Goal: Task Accomplishment & Management: Use online tool/utility

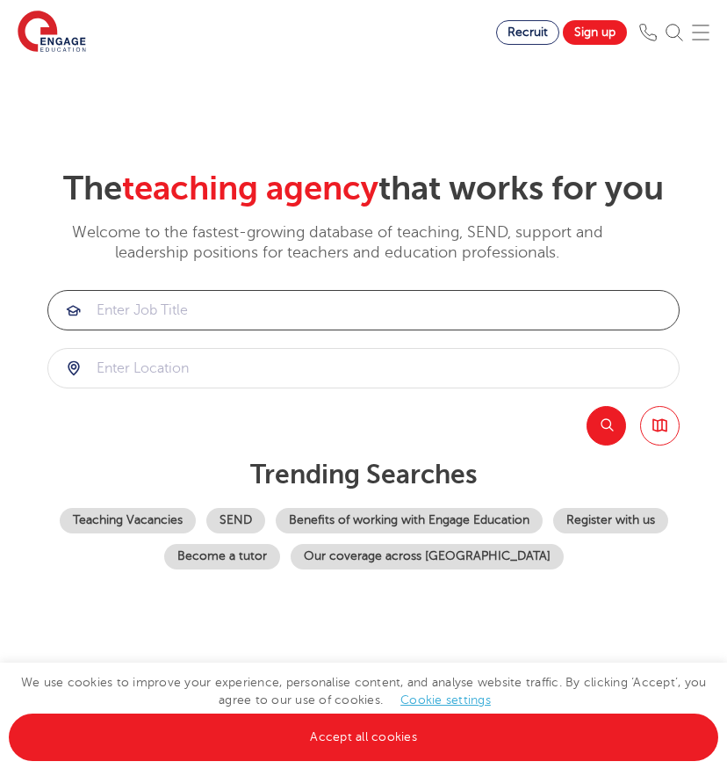
click at [314, 301] on input "search" at bounding box center [363, 310] width 631 height 39
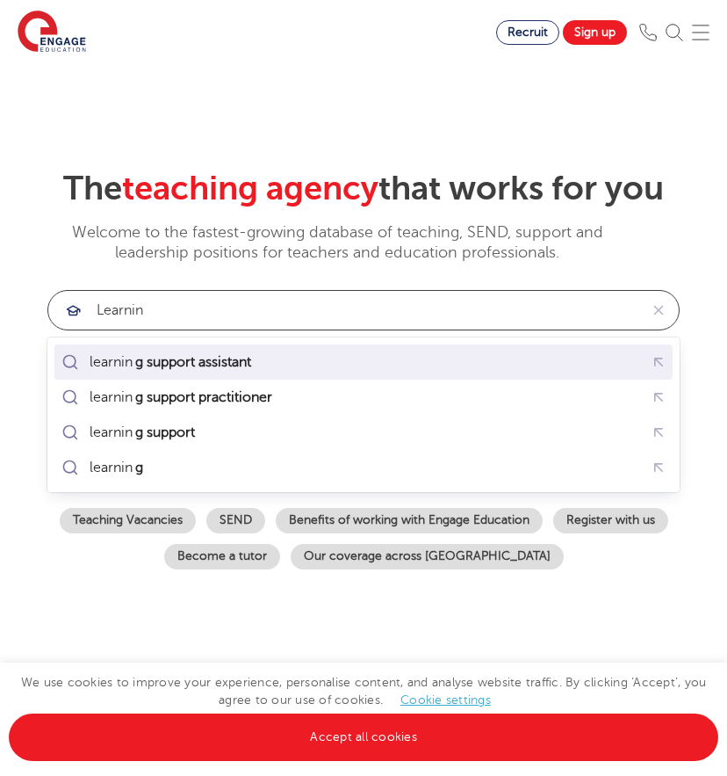
click at [229, 372] on div "learnin g support assistant" at bounding box center [159, 362] width 203 height 25
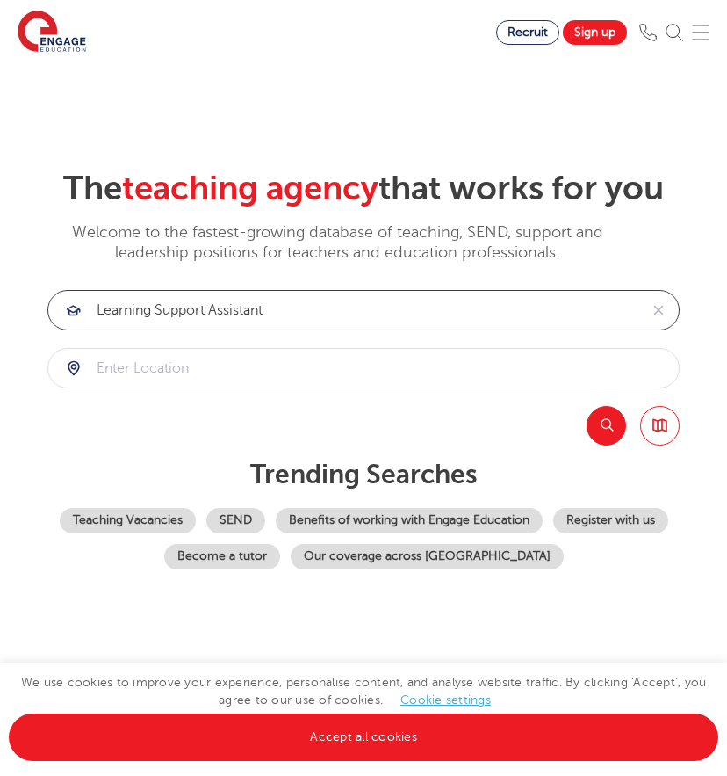
type input "learning support assistant"
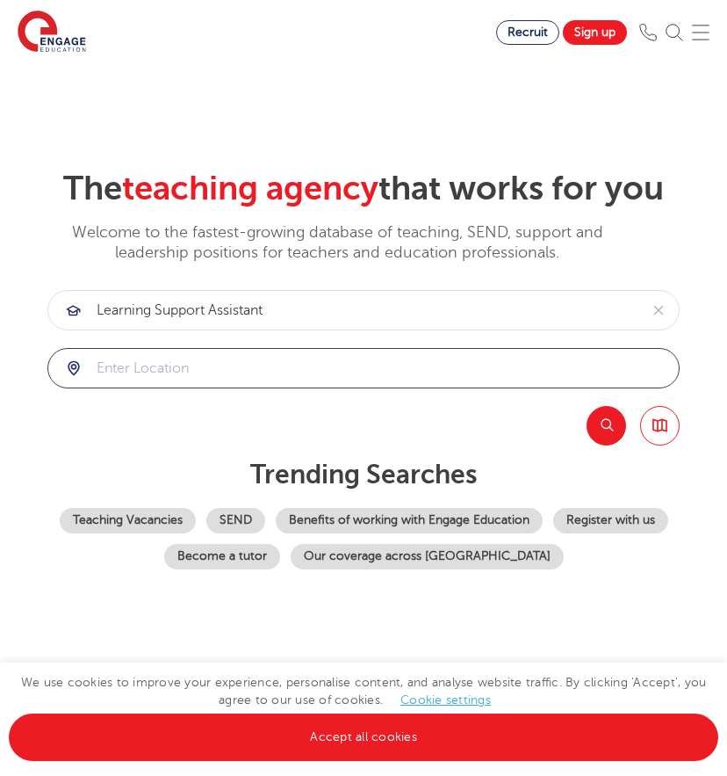
click at [225, 374] on input "search" at bounding box center [363, 368] width 631 height 39
type input "telford"
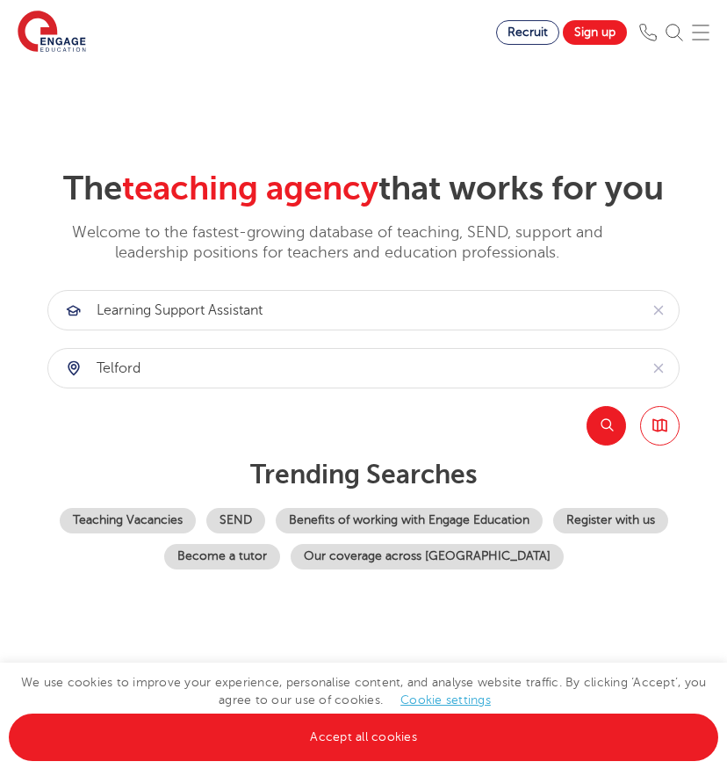
click at [614, 427] on button "Search" at bounding box center [607, 426] width 40 height 40
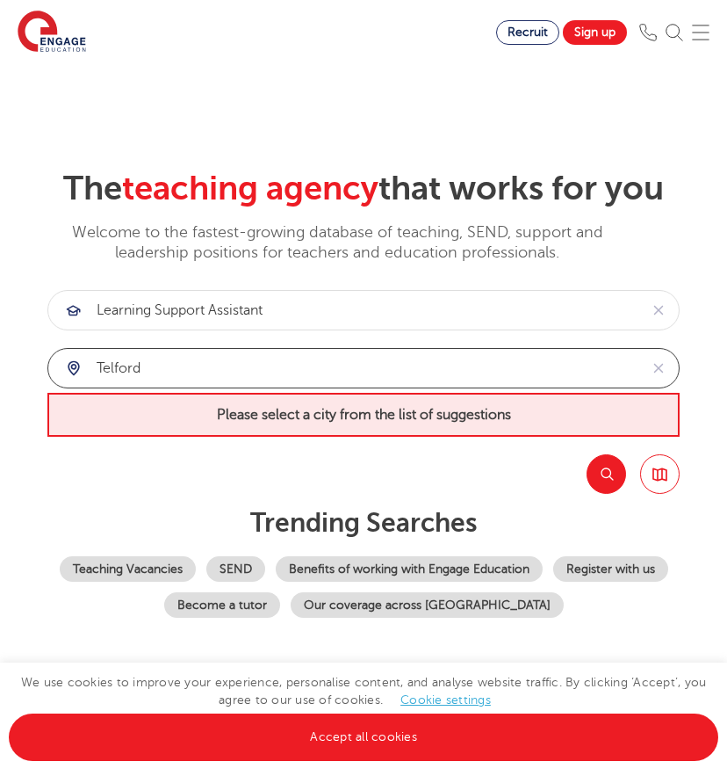
click at [606, 378] on input "telford" at bounding box center [343, 368] width 590 height 39
click at [652, 372] on icon "reset" at bounding box center [659, 368] width 18 height 16
click at [604, 367] on input "search" at bounding box center [363, 368] width 631 height 39
type input "t"
type input "b"
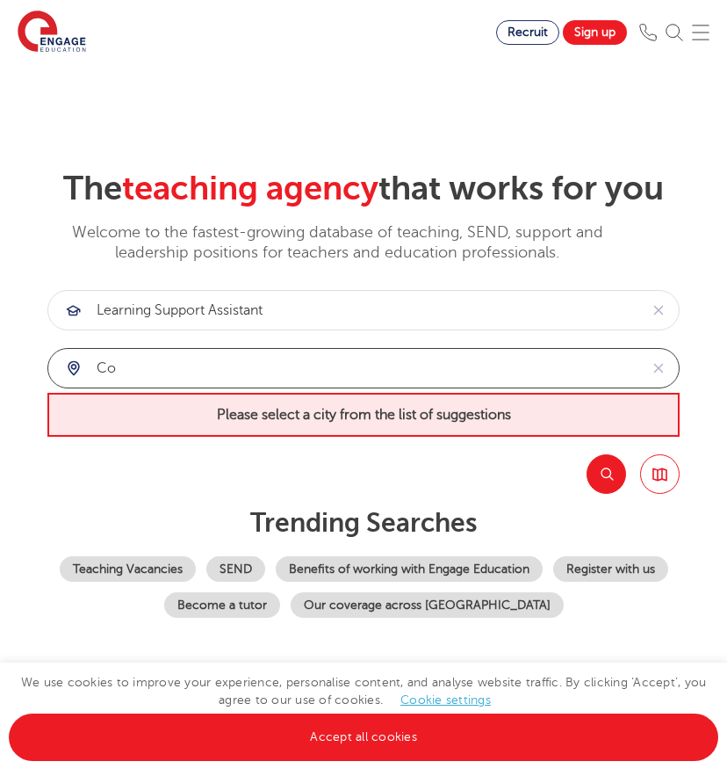
type input "c"
type input "m"
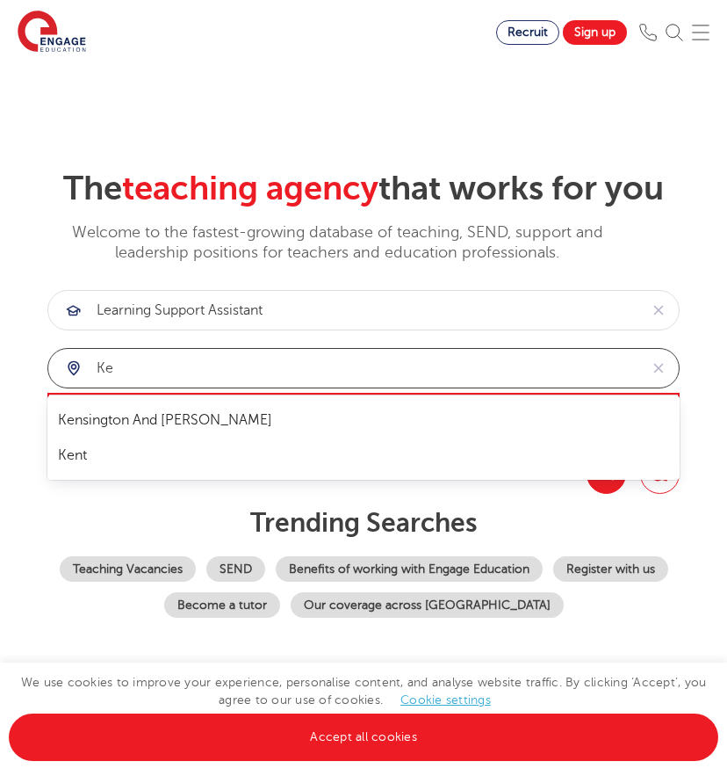
type input "k"
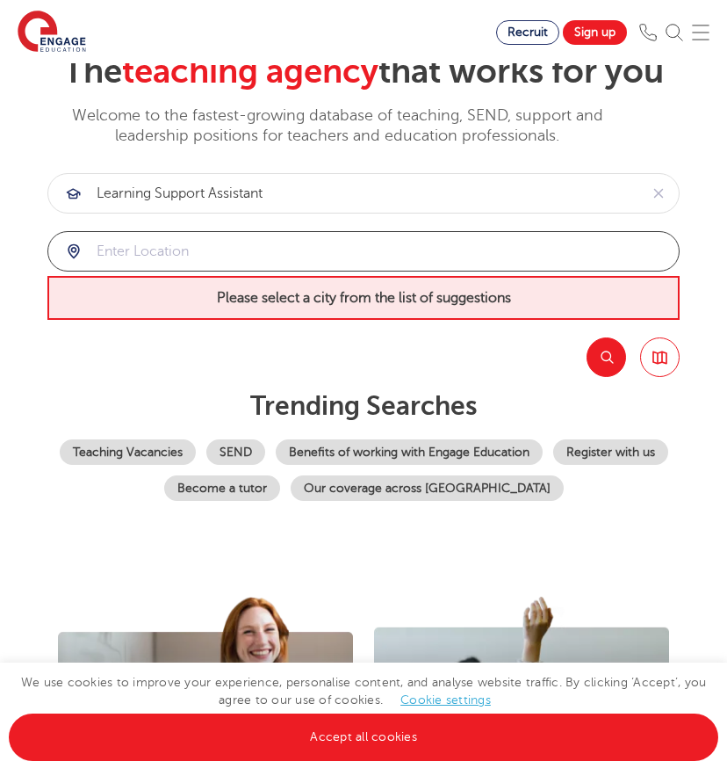
scroll to position [97, 0]
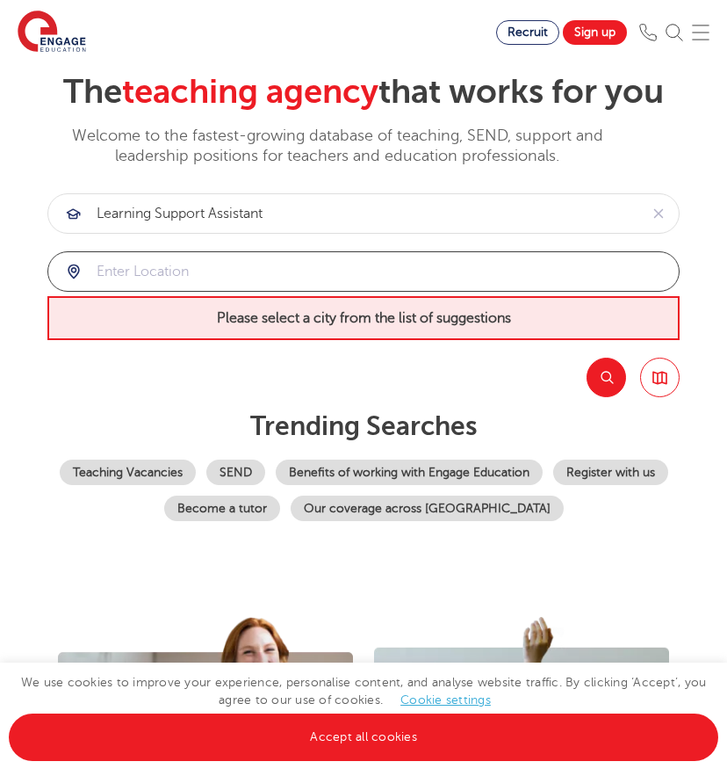
type input "p"
type input "d"
type input "l"
type input "w"
type input "r"
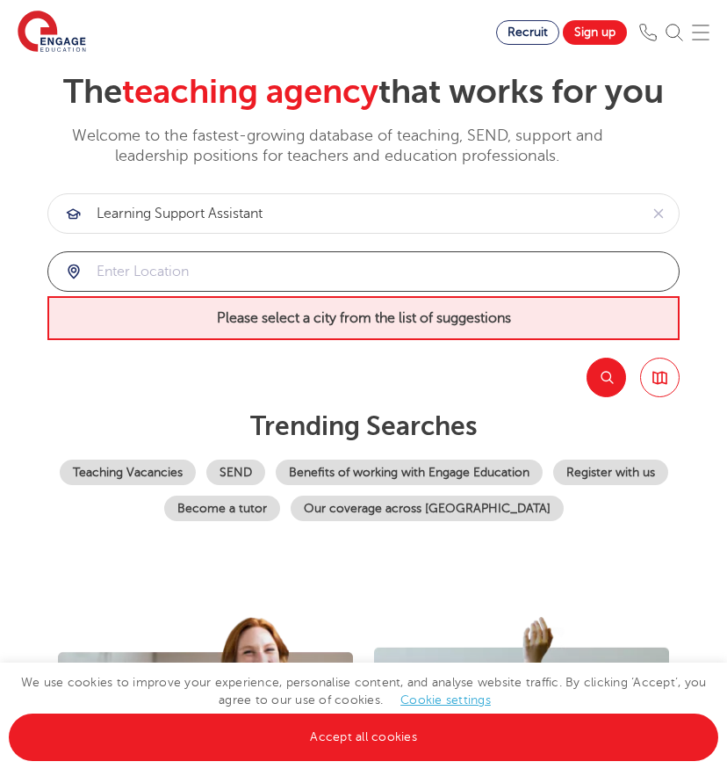
type input "m"
type input "w"
